Goal: Information Seeking & Learning: Learn about a topic

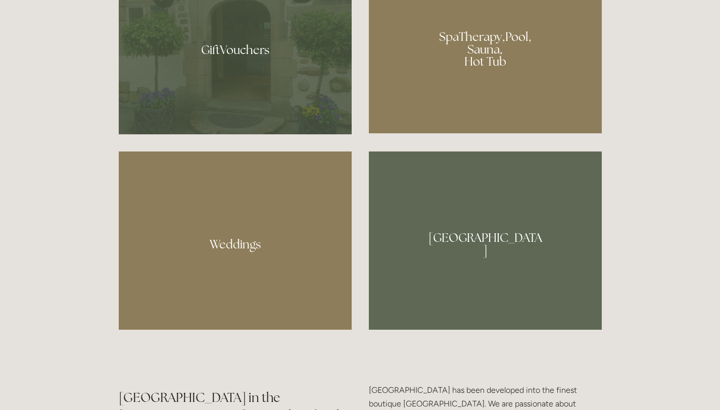
scroll to position [886, 0]
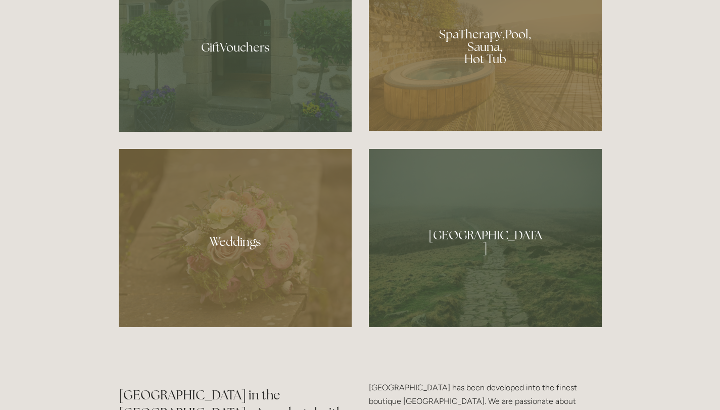
click at [240, 241] on div at bounding box center [235, 238] width 233 height 178
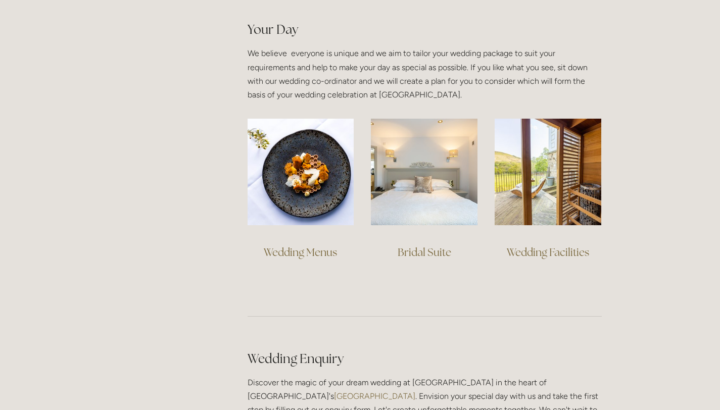
scroll to position [727, 0]
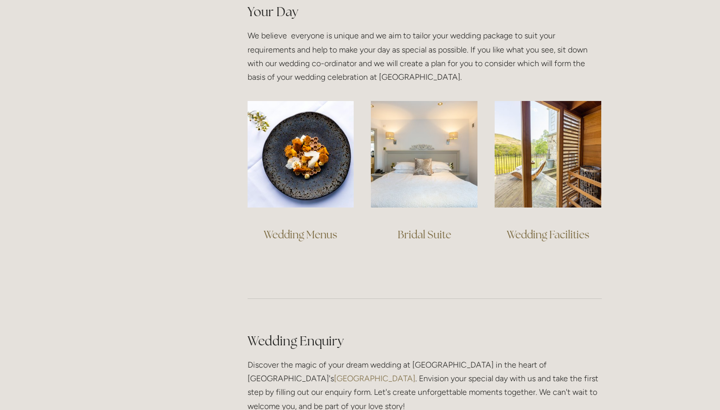
click at [301, 236] on link "Wedding Menus" at bounding box center [300, 235] width 73 height 14
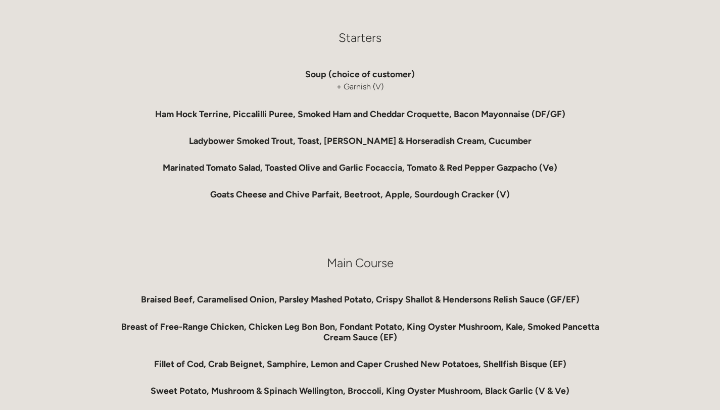
scroll to position [527, 0]
